Goal: Navigation & Orientation: Find specific page/section

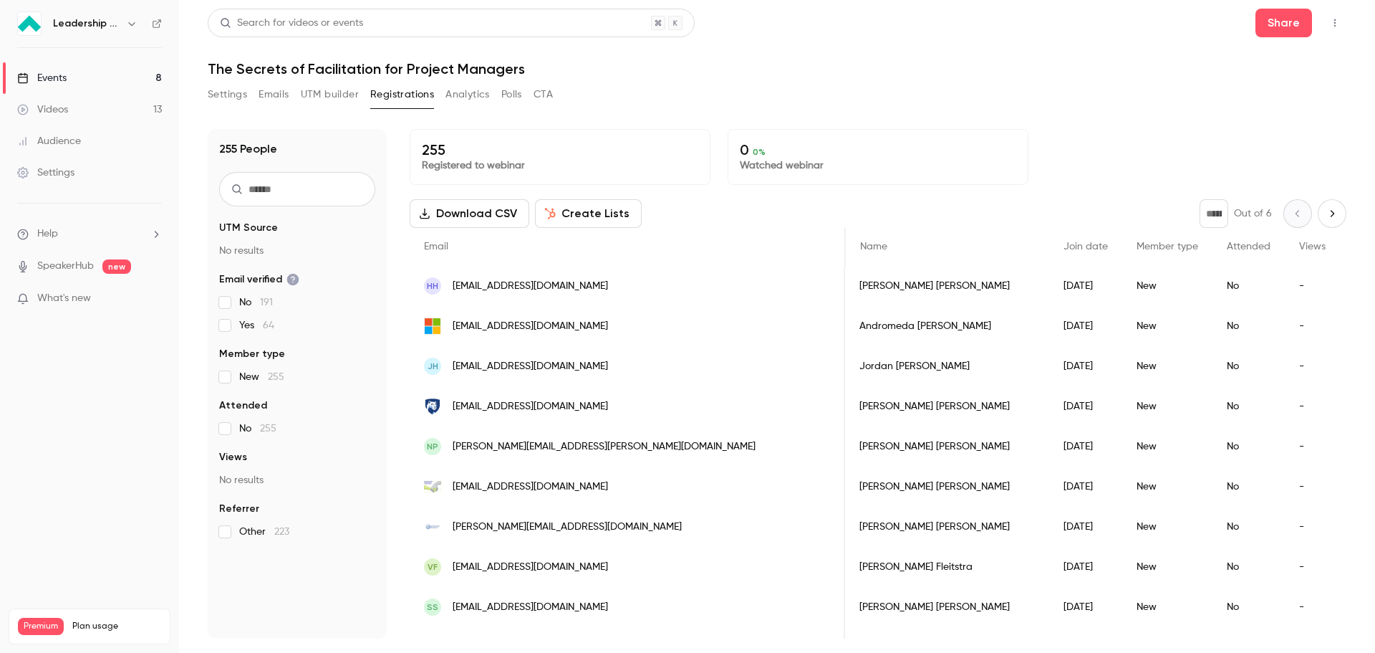
scroll to position [0, 60]
click at [42, 82] on div "Events" at bounding box center [41, 78] width 49 height 14
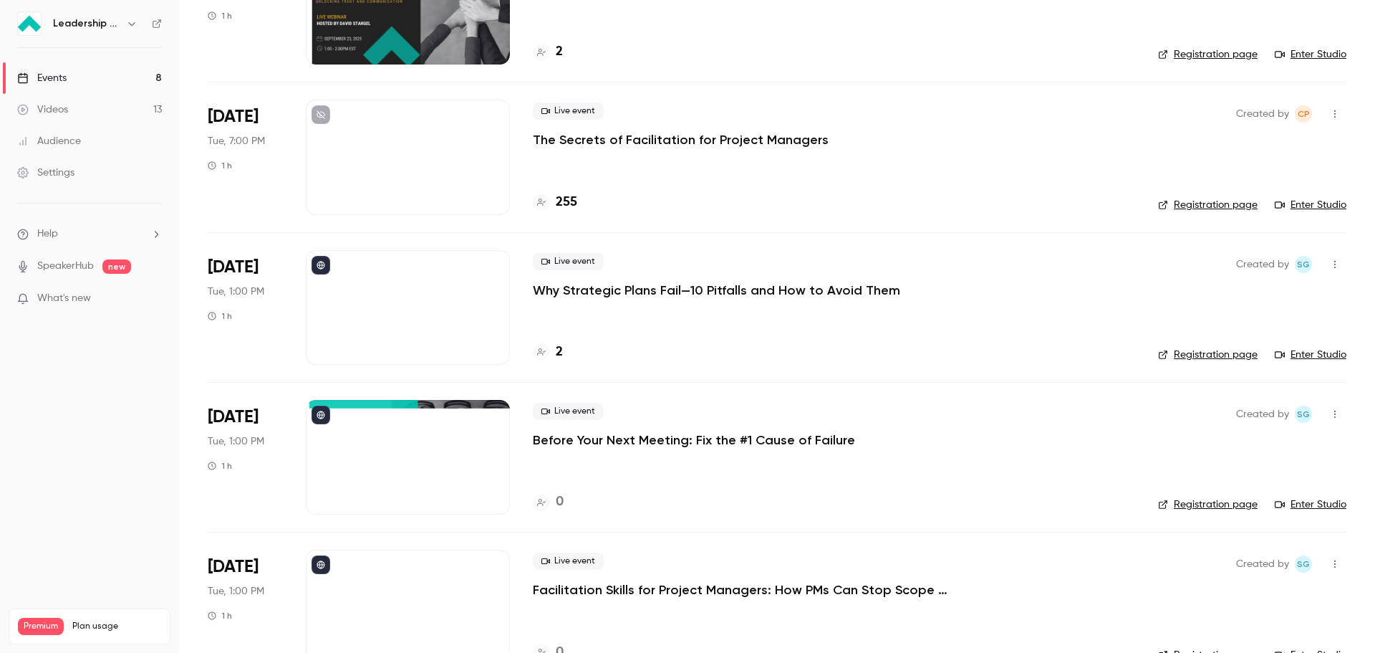
scroll to position [177, 0]
